Goal: Navigation & Orientation: Find specific page/section

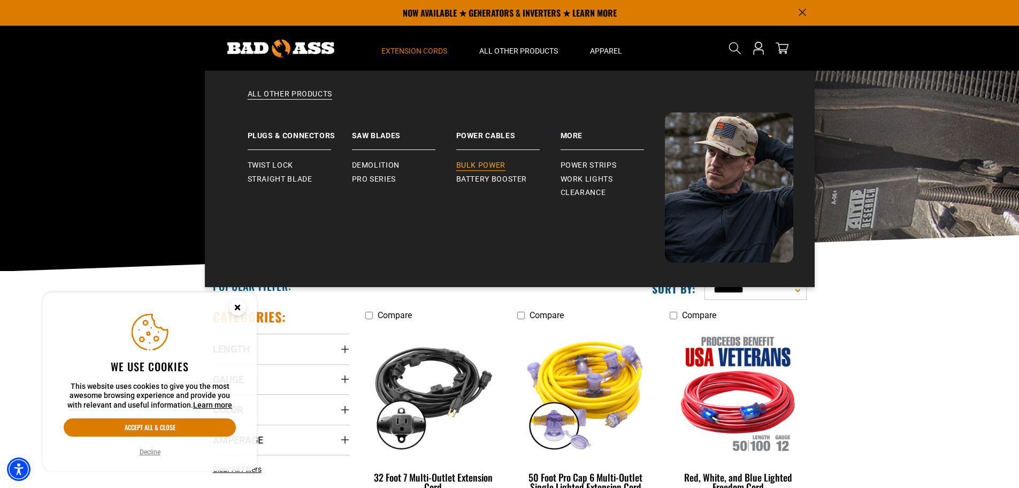
click at [492, 164] on span "Bulk Power" at bounding box center [480, 166] width 49 height 10
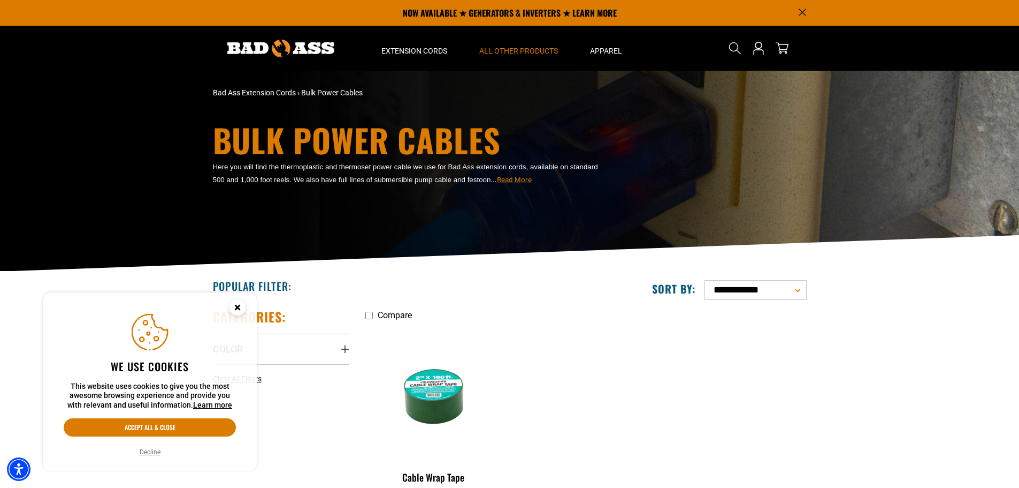
drag, startPoint x: 240, startPoint y: 304, endPoint x: 342, endPoint y: 222, distance: 131.0
click at [240, 304] on circle "Close this option" at bounding box center [238, 307] width 16 height 16
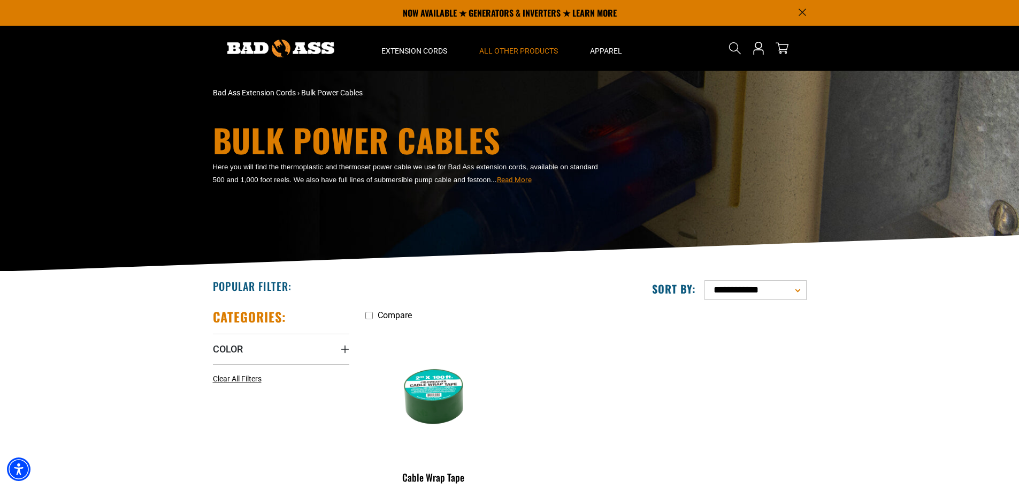
click at [515, 181] on span "Read More" at bounding box center [514, 180] width 35 height 8
click at [230, 211] on div "Here you will find the thermoplastic and thermoset power cable we use for Bad A…" at bounding box center [408, 186] width 391 height 53
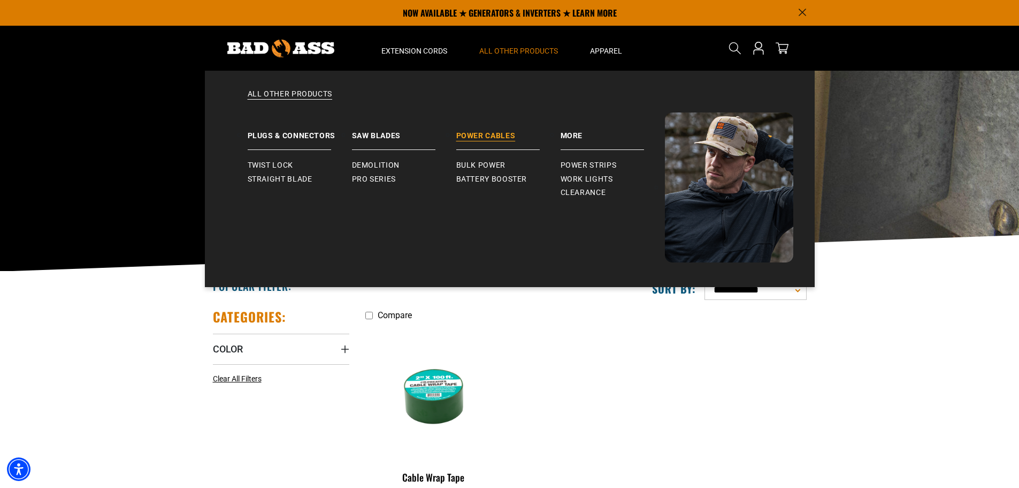
click at [479, 134] on link "Power Cables" at bounding box center [508, 130] width 104 height 37
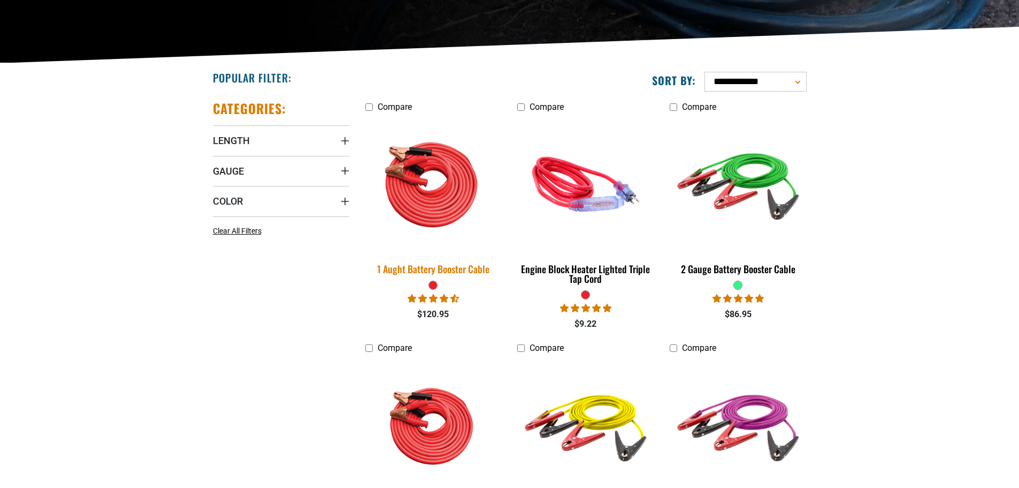
scroll to position [214, 0]
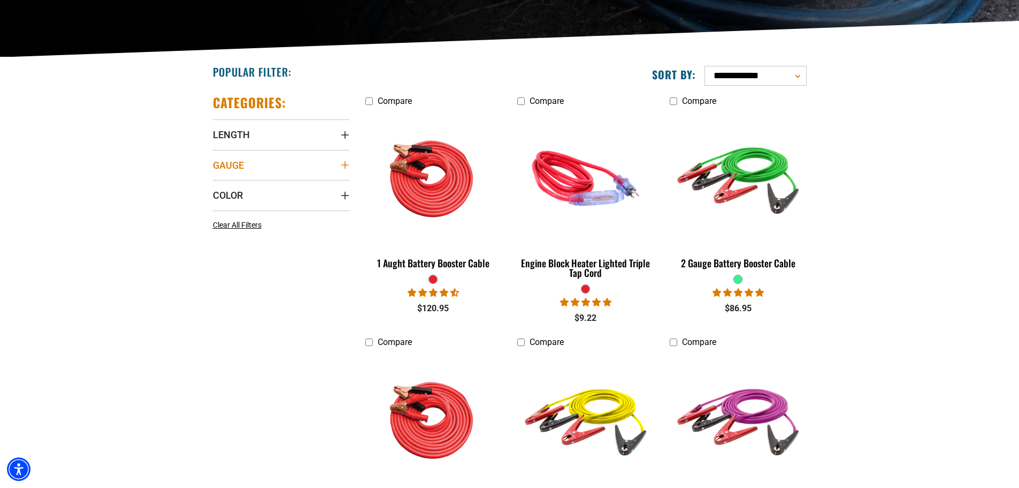
click at [308, 166] on summary "Gauge" at bounding box center [281, 165] width 136 height 30
click at [251, 250] on summary "Color" at bounding box center [281, 253] width 136 height 30
